Goal: Complete application form: Complete application form

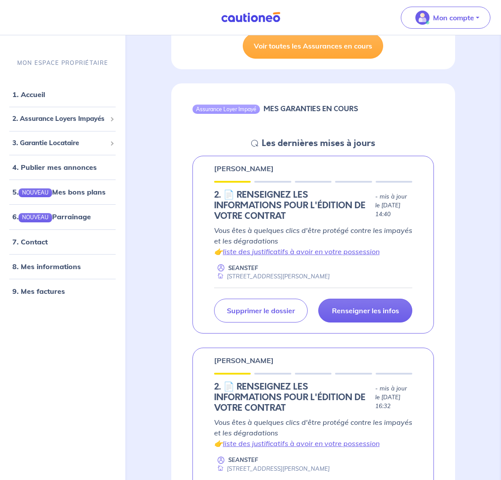
scroll to position [340, 0]
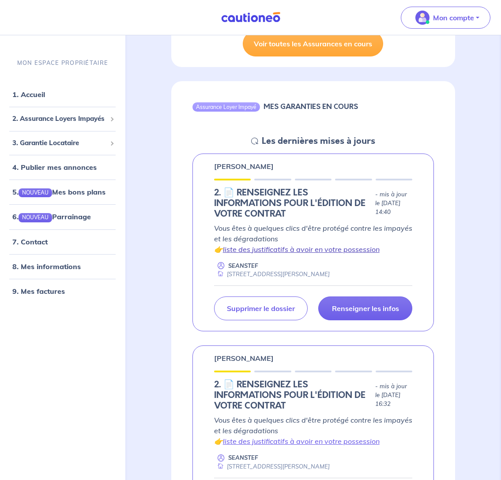
click at [279, 250] on link "liste des justificatifs à avoir en votre possession" at bounding box center [301, 249] width 157 height 9
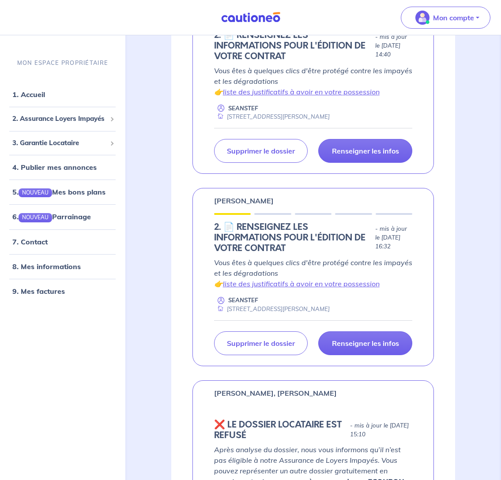
scroll to position [491, 0]
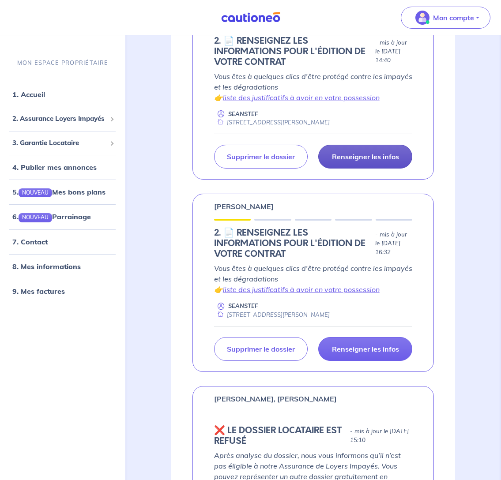
click at [356, 153] on p "Renseigner les infos" at bounding box center [365, 156] width 67 height 9
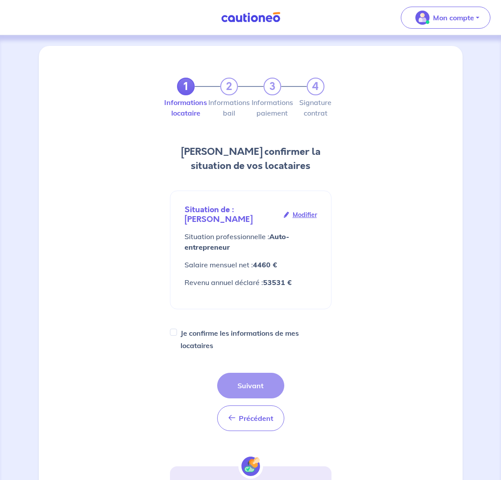
click at [260, 209] on div "Situation de : [PERSON_NAME] Modifier" at bounding box center [251, 214] width 132 height 19
click at [252, 384] on div "Précédent Précédent Suivant" at bounding box center [250, 402] width 67 height 58
click at [249, 384] on div "Précédent Précédent Suivant" at bounding box center [250, 402] width 67 height 58
click at [248, 384] on div "Précédent Précédent Suivant" at bounding box center [250, 402] width 67 height 58
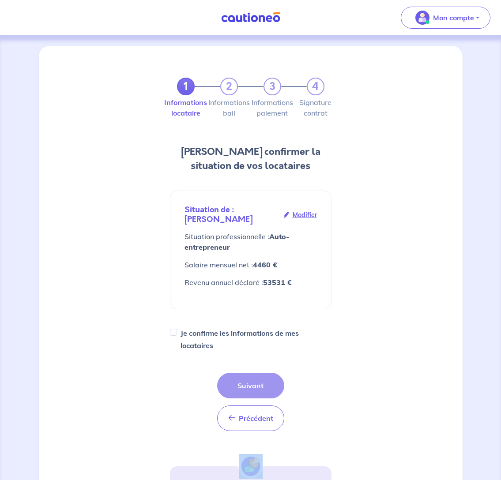
click at [175, 332] on input "Je confirme les informations de mes locataires" at bounding box center [173, 332] width 7 height 7
checkbox input "true"
click at [249, 385] on button "Suivant" at bounding box center [250, 386] width 67 height 26
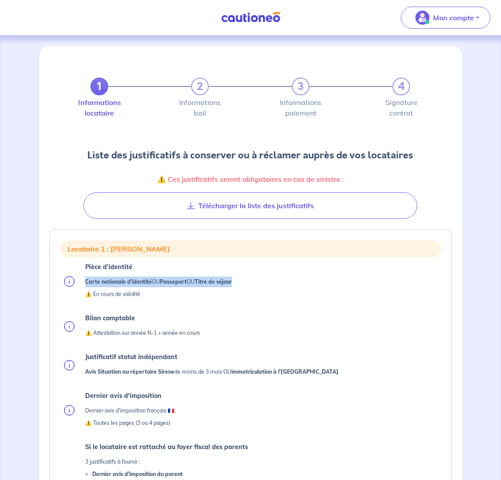
drag, startPoint x: 237, startPoint y: 295, endPoint x: 88, endPoint y: 295, distance: 148.3
click at [86, 294] on li "Pièce d’identité Carte nationale d'identité OU Passeport OU Titre de séjour ⚠️ …" at bounding box center [252, 281] width 377 height 41
copy p "Carte nationale d'identité OU Passeport OU Titre de séjour"
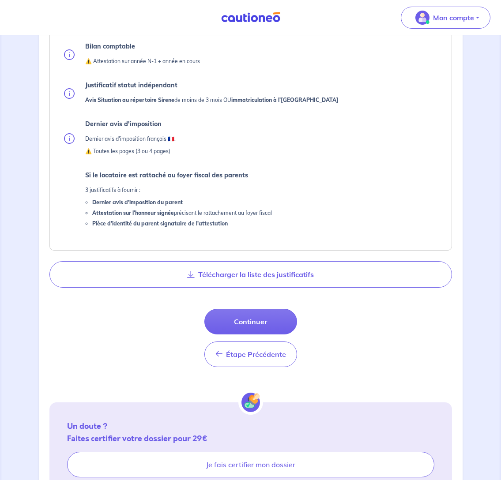
scroll to position [294, 0]
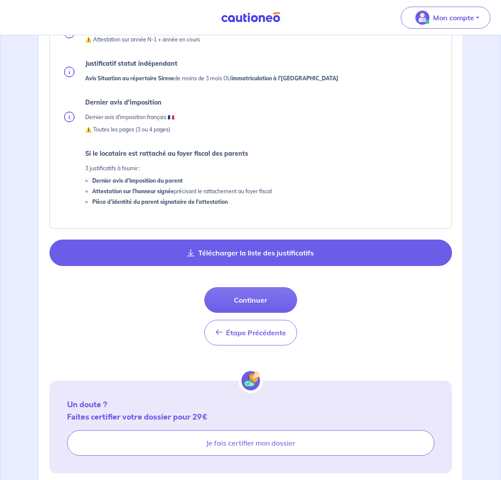
click at [224, 266] on button "Télécharger la liste des justificatifs" at bounding box center [250, 253] width 403 height 26
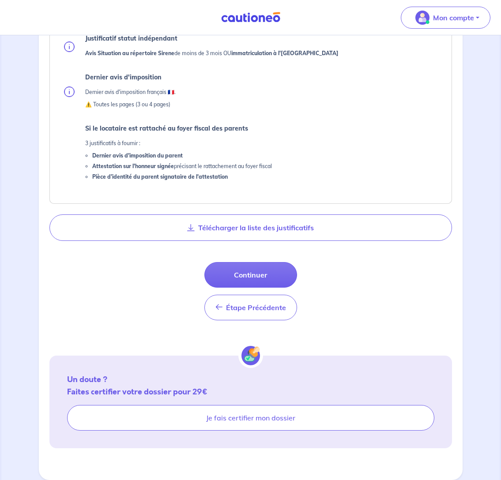
scroll to position [333, 0]
click at [255, 271] on button "Continuer" at bounding box center [250, 275] width 93 height 26
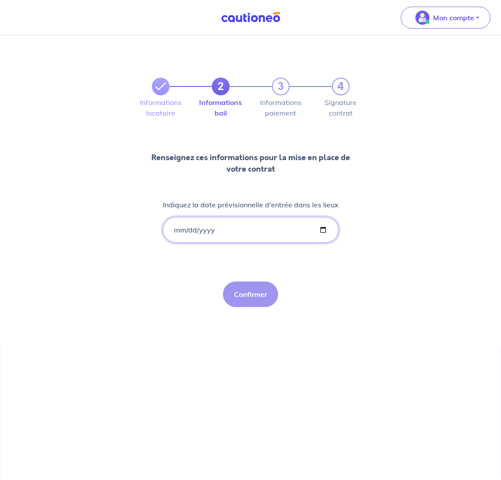
click at [207, 231] on input "Indiquez la date prévisionnelle d'entrée dans les lieux" at bounding box center [251, 230] width 176 height 26
type input "[DATE]"
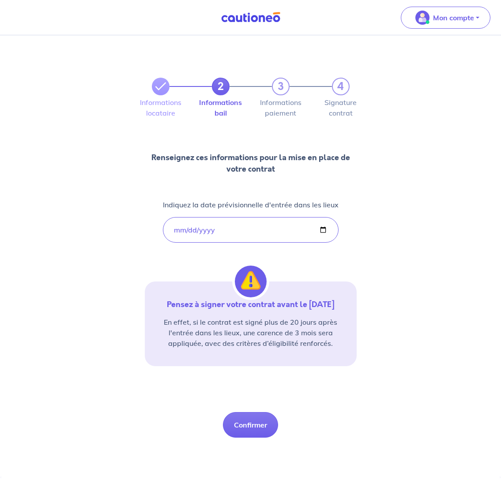
click at [484, 219] on div "2 3 4 Informations locataire Informations bail Informations paiement Signature …" at bounding box center [250, 255] width 501 height 441
click at [252, 423] on button "Confirmer" at bounding box center [250, 425] width 55 height 26
select select "FR"
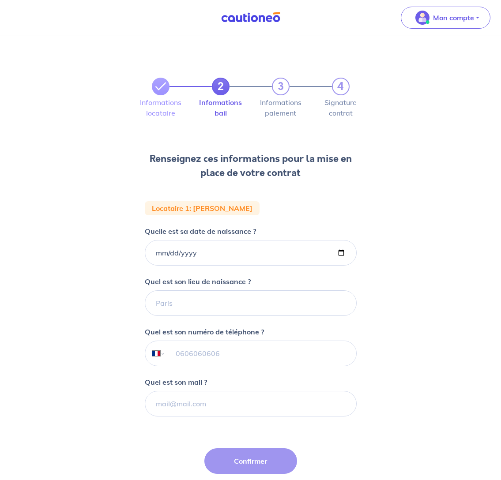
drag, startPoint x: 185, startPoint y: 351, endPoint x: 181, endPoint y: 350, distance: 4.8
click at [185, 351] on input "tel" at bounding box center [260, 353] width 191 height 25
click at [155, 249] on input "Quelle est sa date de naissance ?" at bounding box center [251, 253] width 212 height 26
click at [443, 359] on div "2 3 4 Informations locataire Informations bail Informations paiement Signature …" at bounding box center [250, 293] width 501 height 517
click at [243, 459] on div "Étape Précédente Précédent Confirmer Confirmer" at bounding box center [250, 478] width 93 height 58
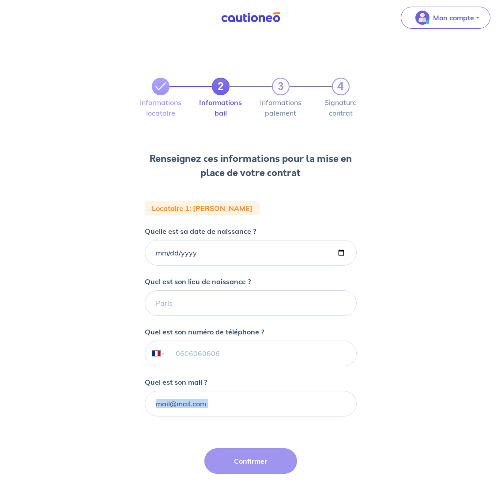
click at [243, 459] on div "Étape Précédente Précédent Confirmer Confirmer" at bounding box center [250, 478] width 93 height 58
click at [222, 355] on input "tel" at bounding box center [260, 353] width 191 height 25
click at [168, 252] on input "Quelle est sa date de naissance ?" at bounding box center [251, 253] width 212 height 26
click at [196, 250] on input "[DATE]" at bounding box center [251, 253] width 212 height 26
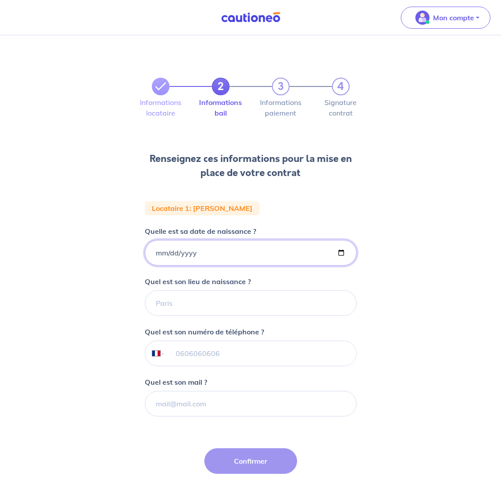
click at [187, 251] on input "[DATE]" at bounding box center [251, 253] width 212 height 26
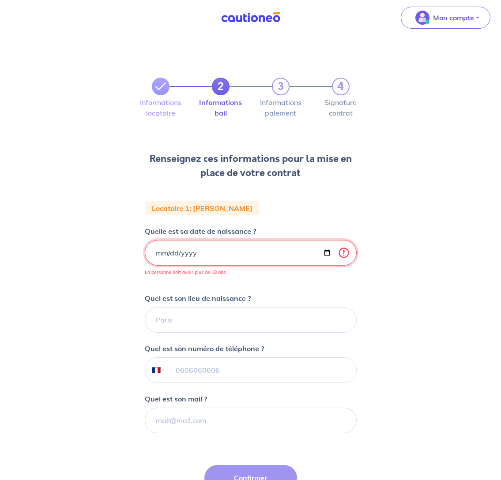
click at [161, 252] on input "[DATE]" at bounding box center [251, 253] width 212 height 26
click at [464, 291] on div "2 3 4 Informations locataire Informations bail Informations paiement Signature …" at bounding box center [250, 302] width 501 height 534
click at [160, 253] on input "[DATE]" at bounding box center [251, 253] width 212 height 26
click at [170, 253] on input "[DATE]" at bounding box center [251, 253] width 212 height 26
click at [181, 253] on input "[DATE]" at bounding box center [251, 253] width 212 height 26
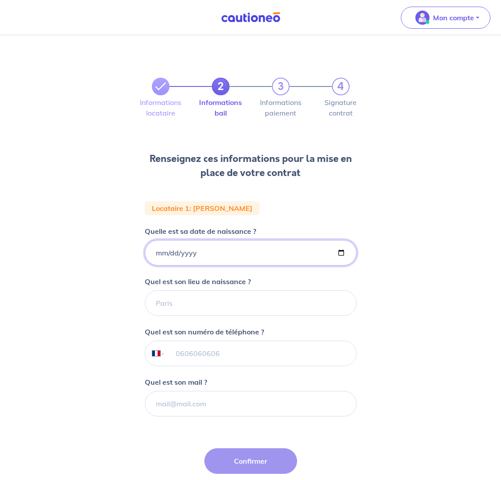
type input "[DATE]"
click at [409, 226] on div "2 3 4 Informations locataire Informations bail Informations paiement Signature …" at bounding box center [250, 293] width 501 height 517
click at [168, 304] on input "Quel est son lieu de naissance ?" at bounding box center [251, 304] width 212 height 26
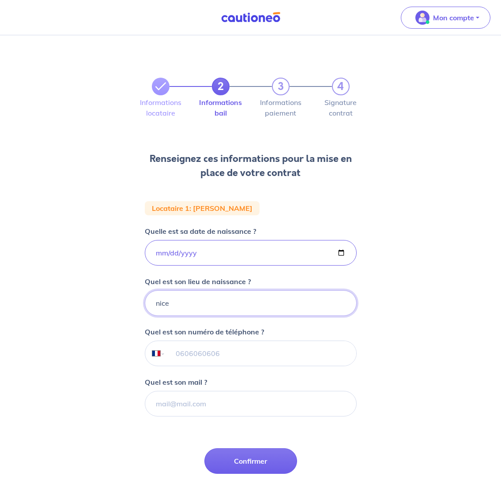
type input "nice"
click at [173, 350] on input "tel" at bounding box center [260, 353] width 191 height 25
type input "06 50 26 00 74"
click at [430, 336] on div "2 3 4 Informations locataire Informations bail Informations paiement Signature …" at bounding box center [250, 293] width 501 height 517
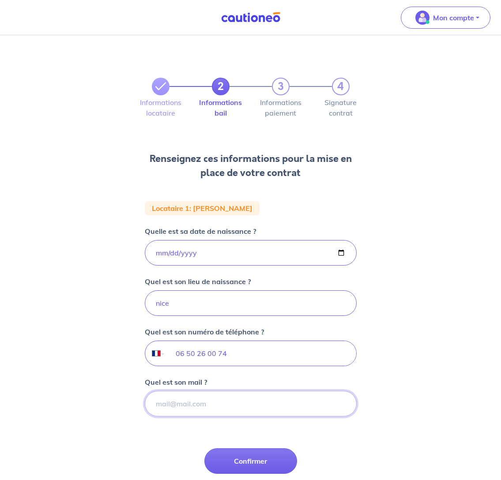
click at [159, 409] on input "Quel est son mail ?" at bounding box center [251, 404] width 212 height 26
click at [341, 404] on input "Quel est son mail ?" at bounding box center [251, 404] width 212 height 26
click at [177, 404] on input "Quel est son mail ?" at bounding box center [251, 404] width 212 height 26
type input "[EMAIL_ADDRESS][DOMAIN_NAME]"
click at [213, 351] on input "06 50 26 00 74" at bounding box center [260, 353] width 191 height 25
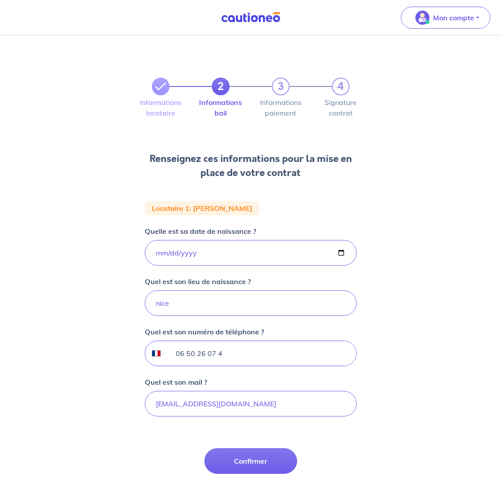
type input "06 50 26 07 4"
click at [253, 459] on button "Confirmer" at bounding box center [250, 462] width 93 height 26
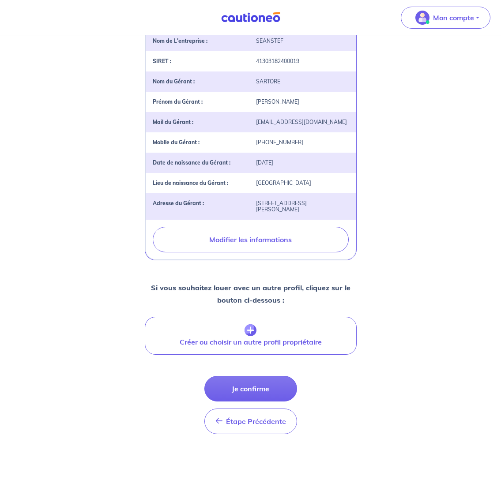
scroll to position [208, 0]
click at [249, 388] on button "Je confirme" at bounding box center [250, 389] width 93 height 26
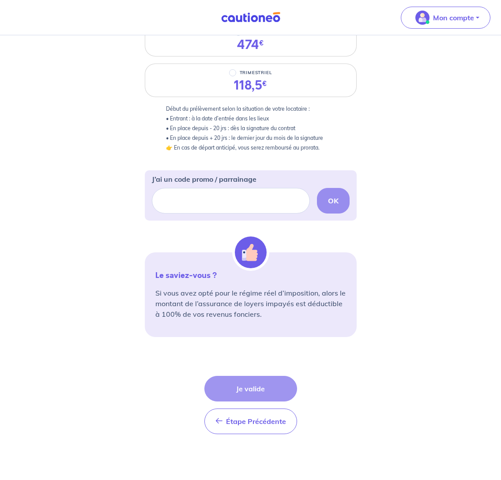
scroll to position [143, 0]
click at [246, 391] on div "Étape Précédente Précédent Je valide Je valide" at bounding box center [250, 405] width 93 height 58
click at [187, 196] on input "J’ai un code promo / parrainage" at bounding box center [231, 201] width 158 height 26
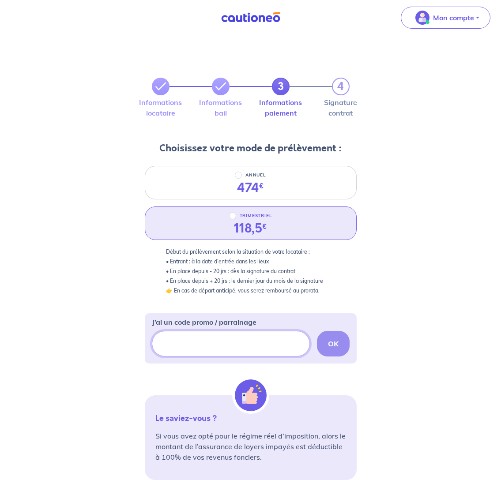
scroll to position [0, 0]
click at [234, 216] on input "TRIMESTRIEL" at bounding box center [232, 215] width 7 height 7
radio input "true"
click at [337, 343] on div "OK" at bounding box center [251, 344] width 198 height 26
click at [445, 339] on div "3 4 Informations locataire Informations bail Informations paiement Signature co…" at bounding box center [250, 329] width 501 height 588
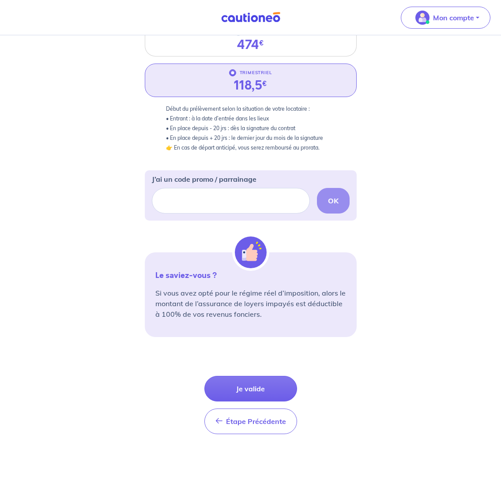
scroll to position [143, 0]
click at [250, 386] on button "Je valide" at bounding box center [250, 389] width 93 height 26
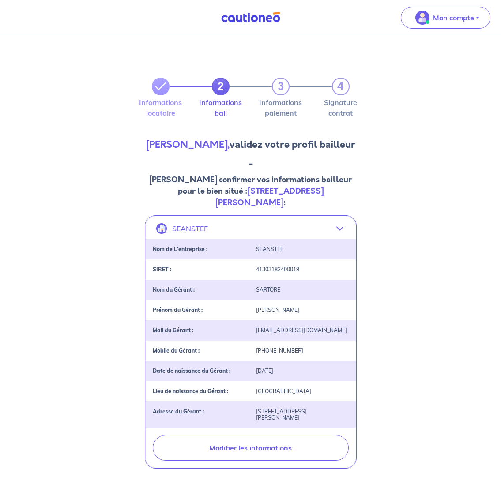
select select "FR"
